Goal: Task Accomplishment & Management: Use online tool/utility

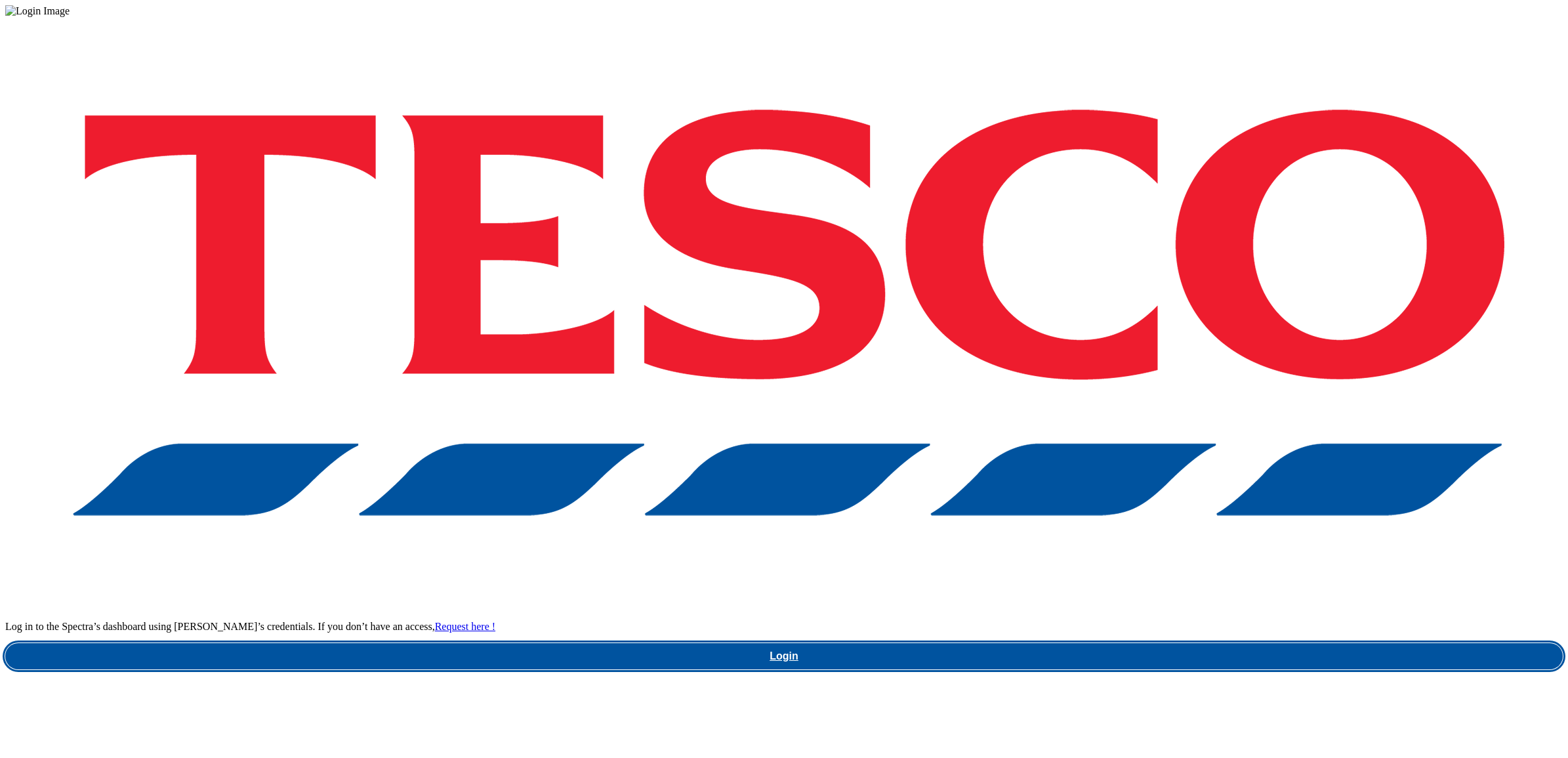
click at [1178, 643] on link "Login" at bounding box center [784, 656] width 1558 height 26
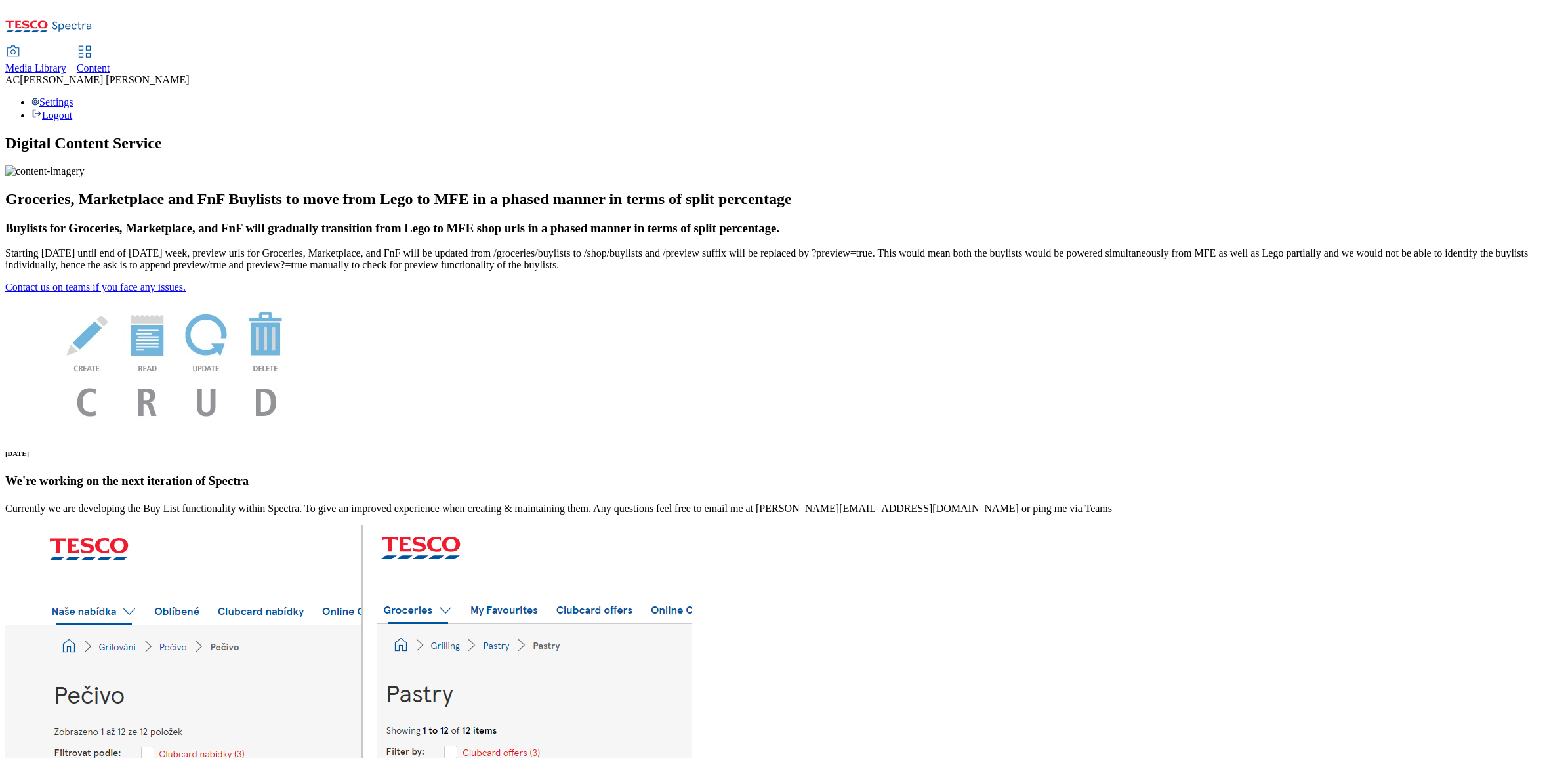
click at [66, 62] on span "Media Library" at bounding box center [36, 67] width 61 height 11
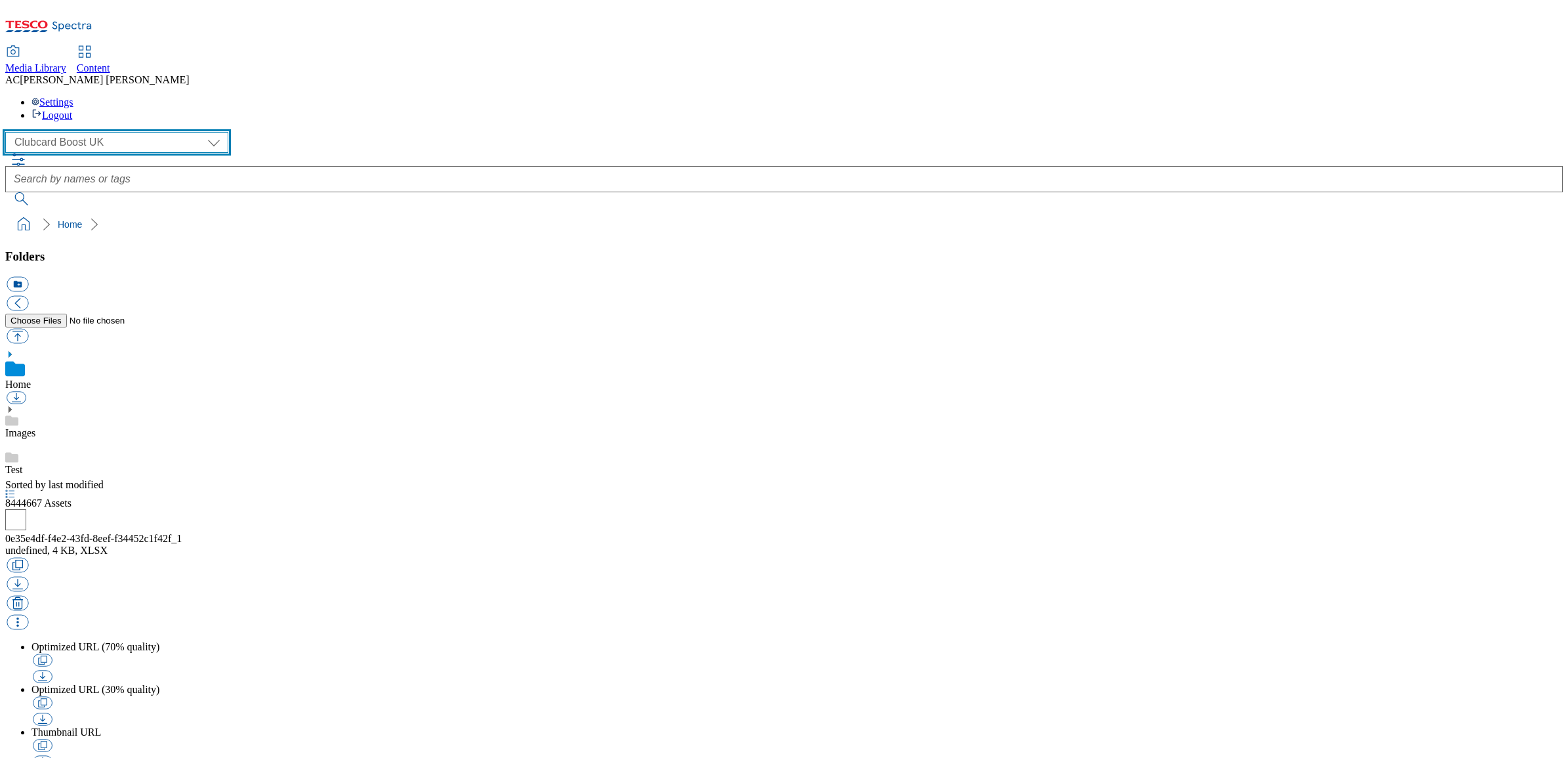
click at [128, 132] on select "Clubcard Boost UK Clubcard Marketing Dotcom UK GHS Marketing UK GHS Product UK …" at bounding box center [116, 142] width 223 height 21
select select "flare-ghs-mktg"
click at [9, 132] on select "Clubcard Boost UK Clubcard Marketing Dotcom UK GHS Marketing UK GHS Product UK …" at bounding box center [116, 142] width 223 height 21
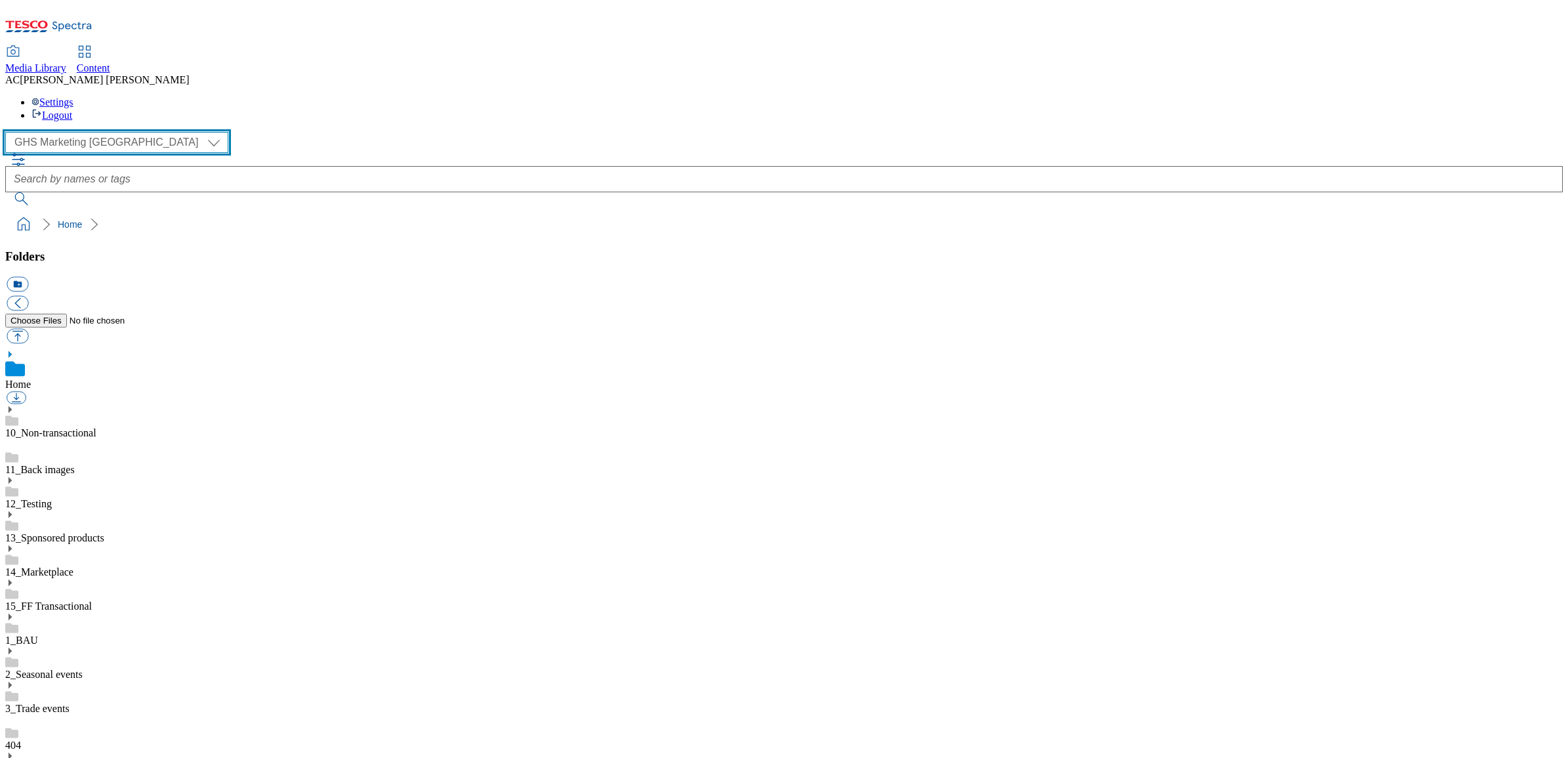
scroll to position [164, 0]
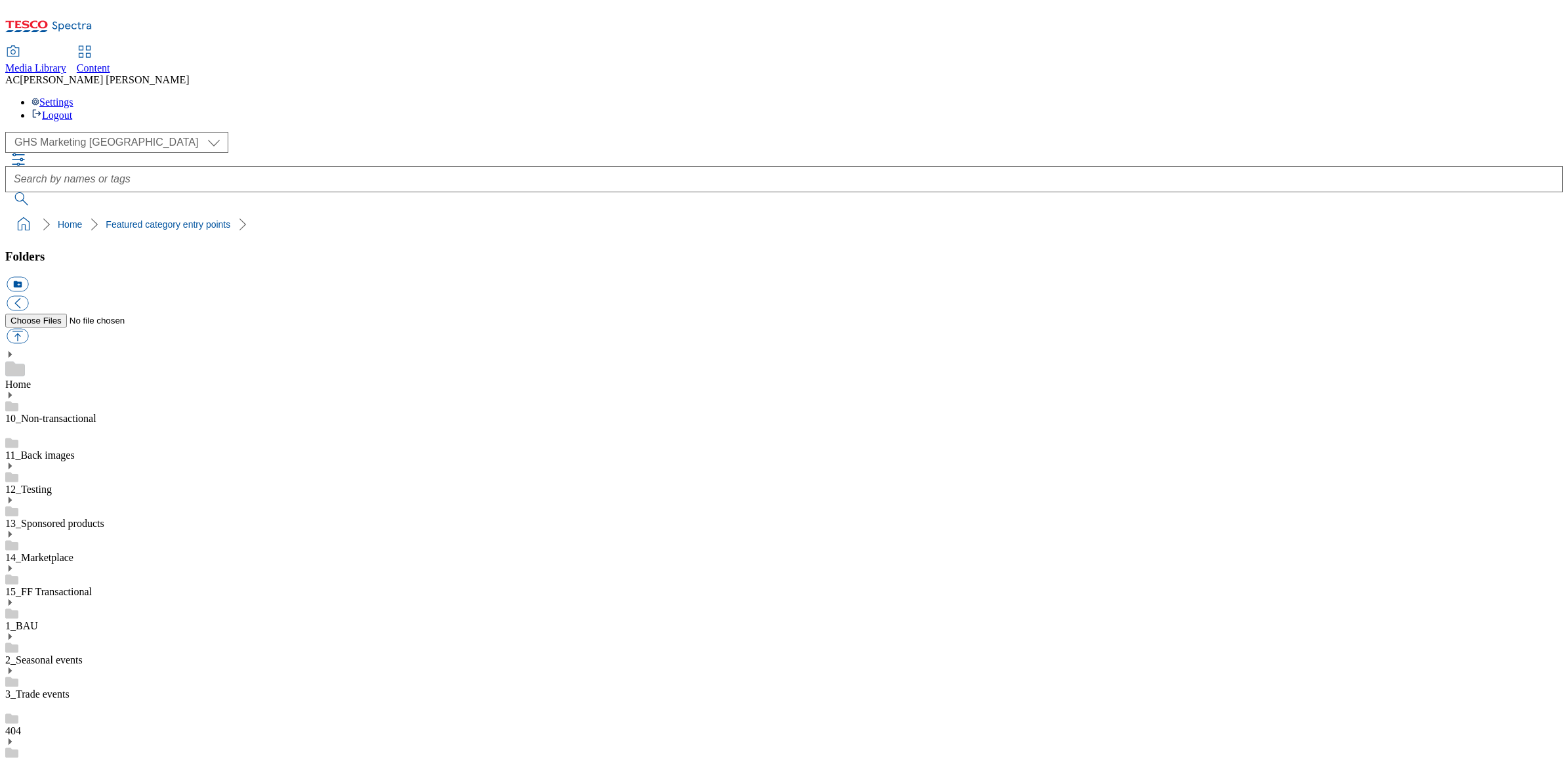
scroll to position [410, 0]
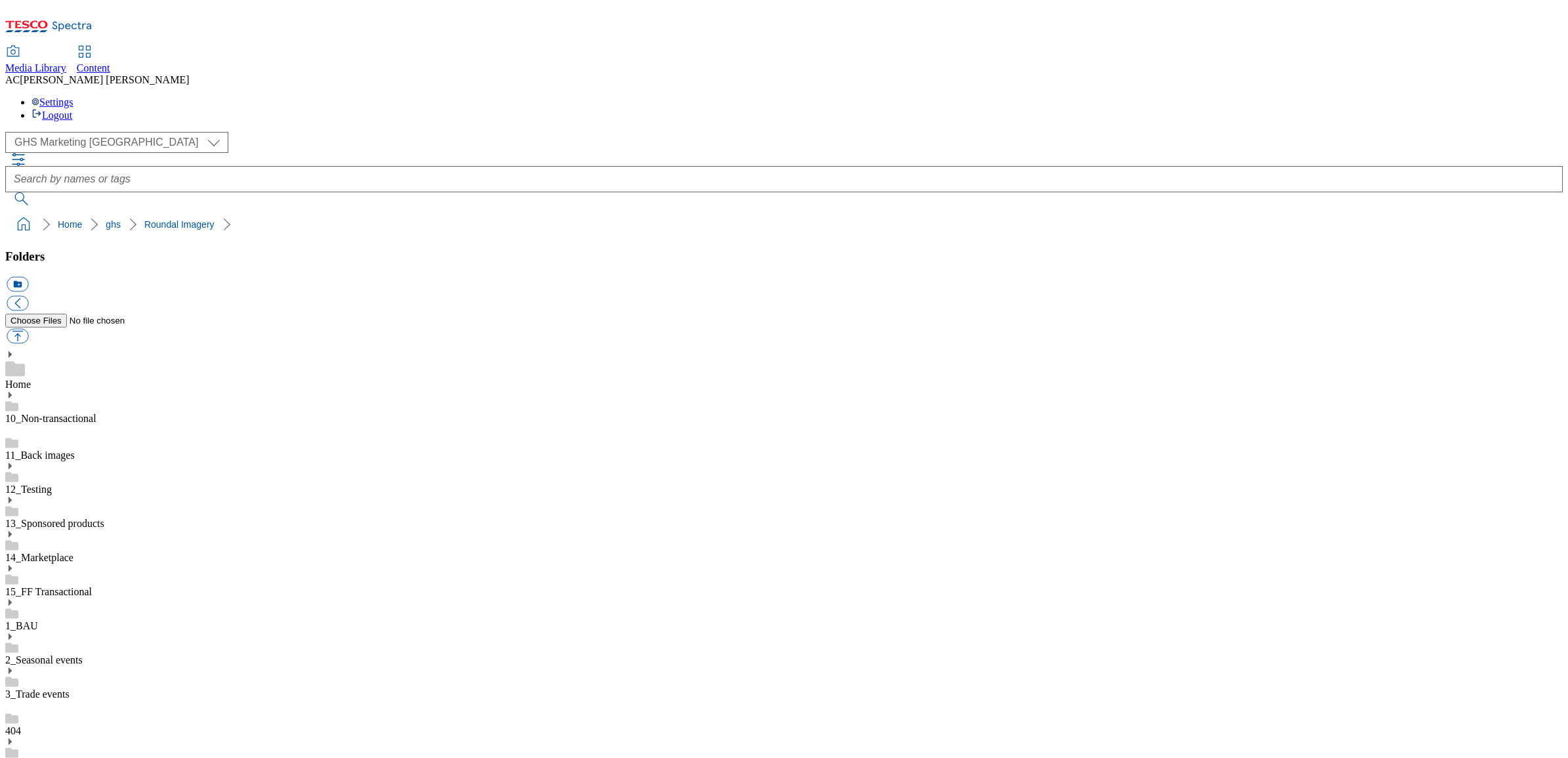
drag, startPoint x: 884, startPoint y: 440, endPoint x: 1175, endPoint y: 437, distance: 291.0
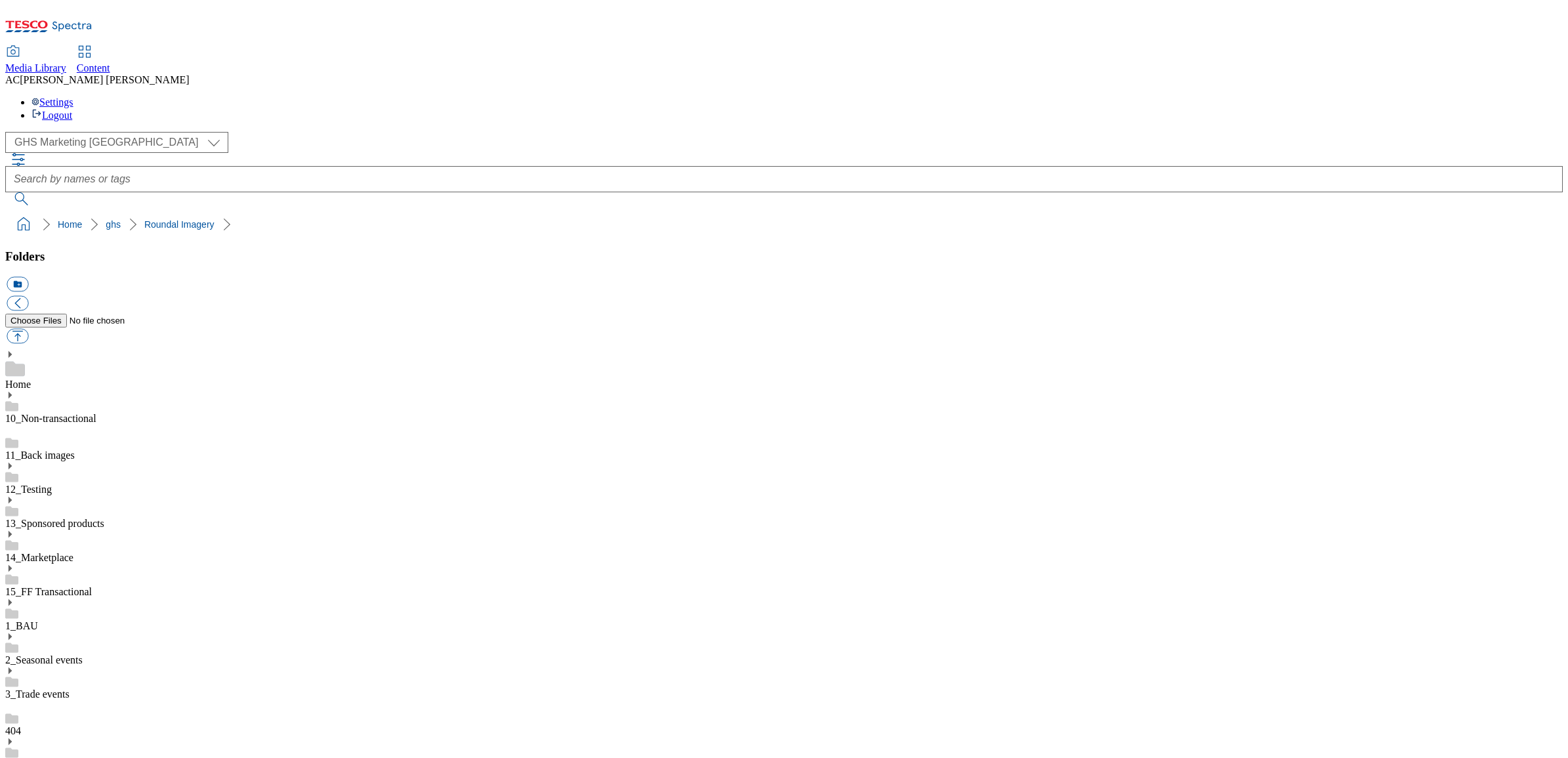
paste input "rounded_super_department_halloween"
type input "rounded_super_department_christmas"
